Goal: Task Accomplishment & Management: Manage account settings

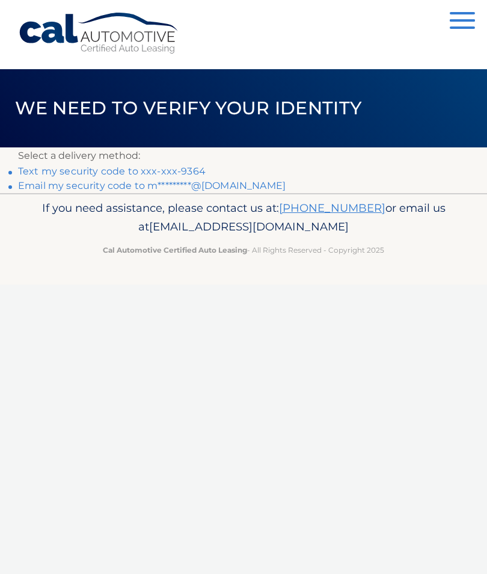
click at [74, 175] on link "Text my security code to xxx-xxx-9364" at bounding box center [112, 171] width 188 height 11
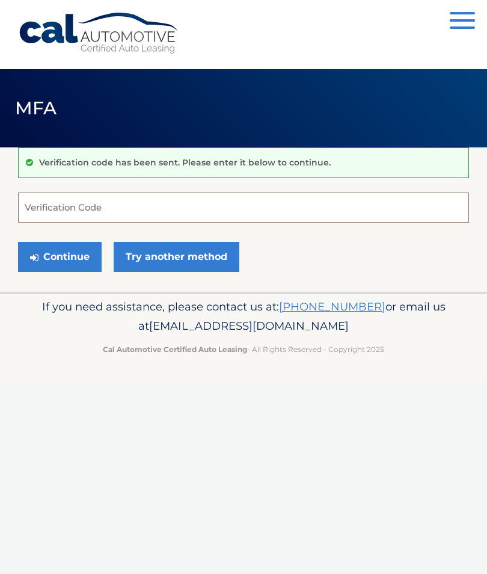
click at [157, 206] on input "Verification Code" at bounding box center [243, 208] width 451 height 30
type input "135398"
click at [60, 236] on form "135398 Verification Code Continue Try another method" at bounding box center [243, 235] width 451 height 85
click at [56, 262] on button "Continue" at bounding box center [60, 257] width 84 height 30
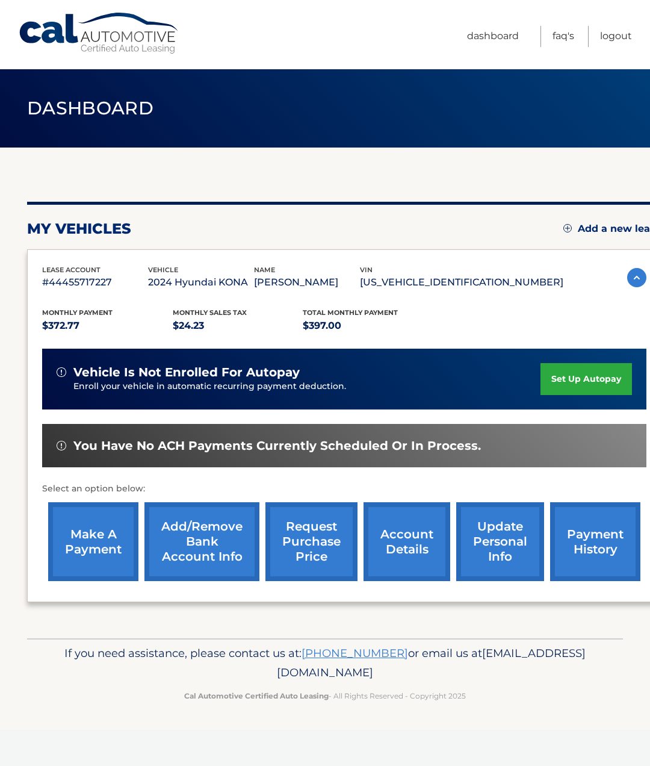
scroll to position [0, 9]
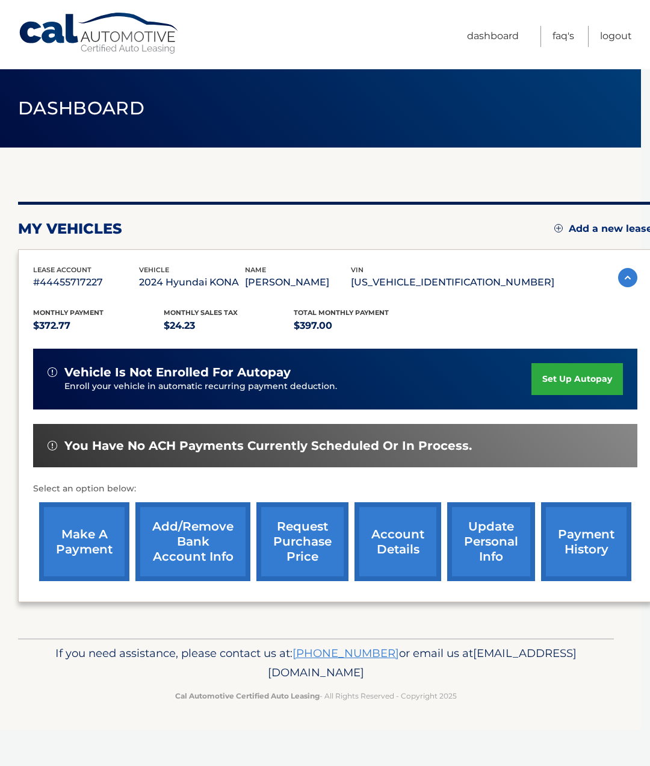
click at [404, 557] on link "account details" at bounding box center [397, 541] width 87 height 79
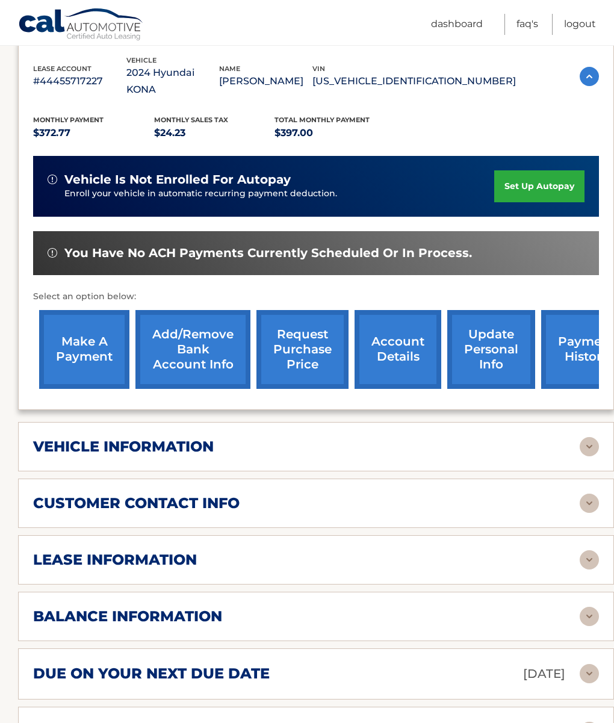
scroll to position [224, 0]
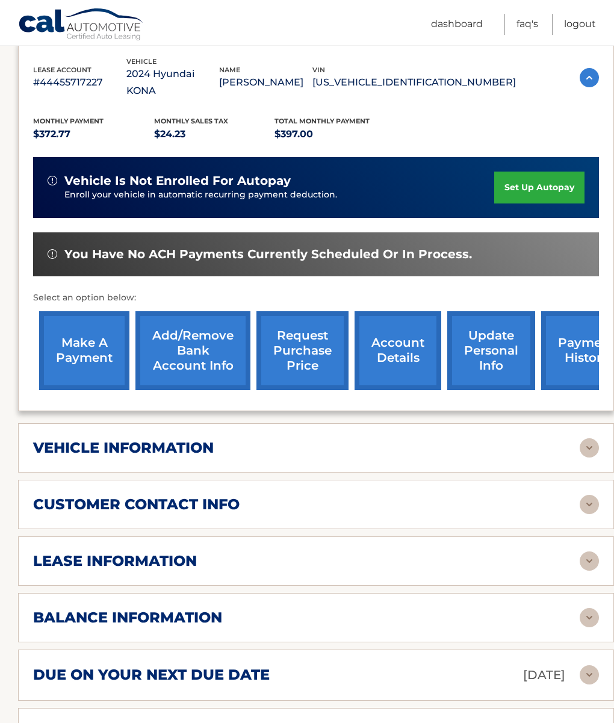
click at [584, 451] on img at bounding box center [589, 447] width 19 height 19
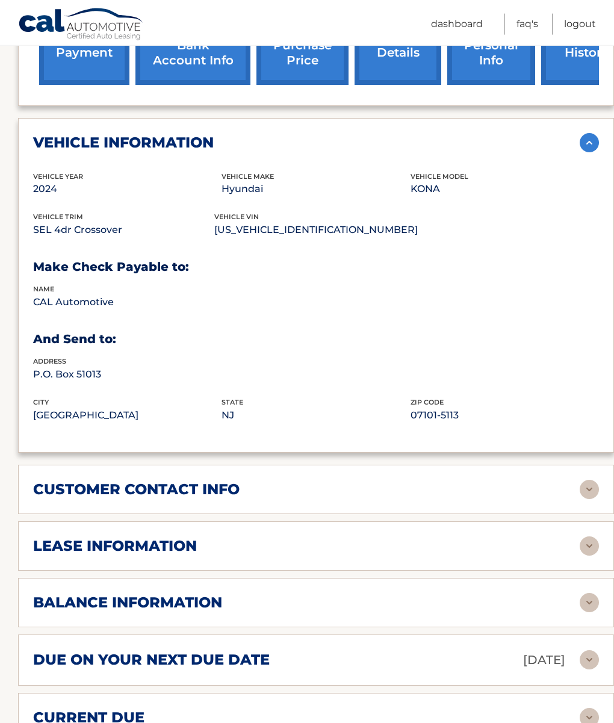
click at [589, 494] on img at bounding box center [589, 489] width 19 height 19
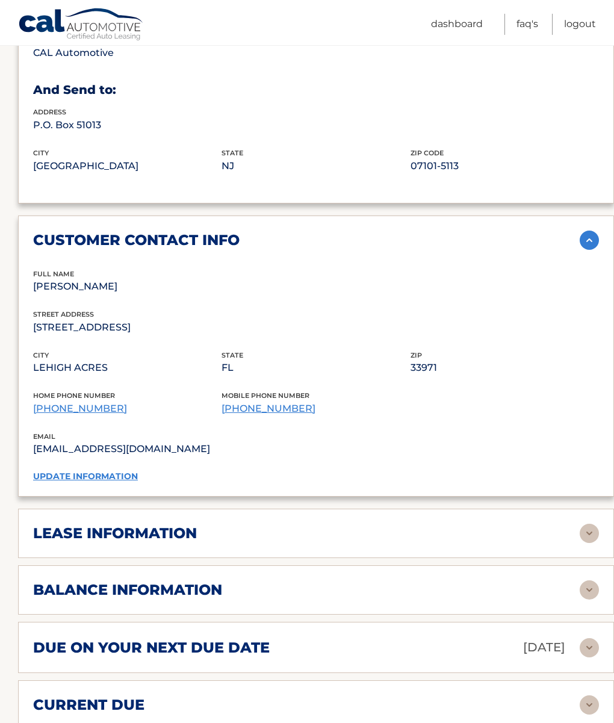
click at [593, 526] on img at bounding box center [589, 533] width 19 height 19
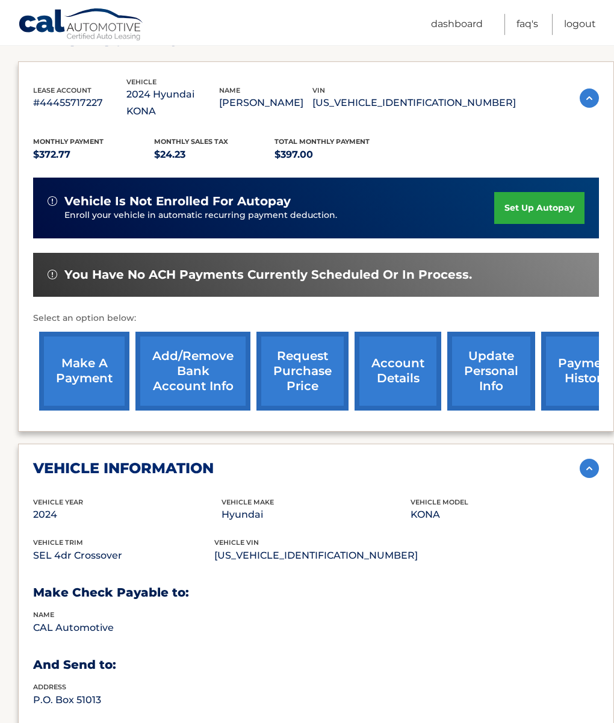
scroll to position [203, 0]
